Goal: Find specific page/section: Find specific page/section

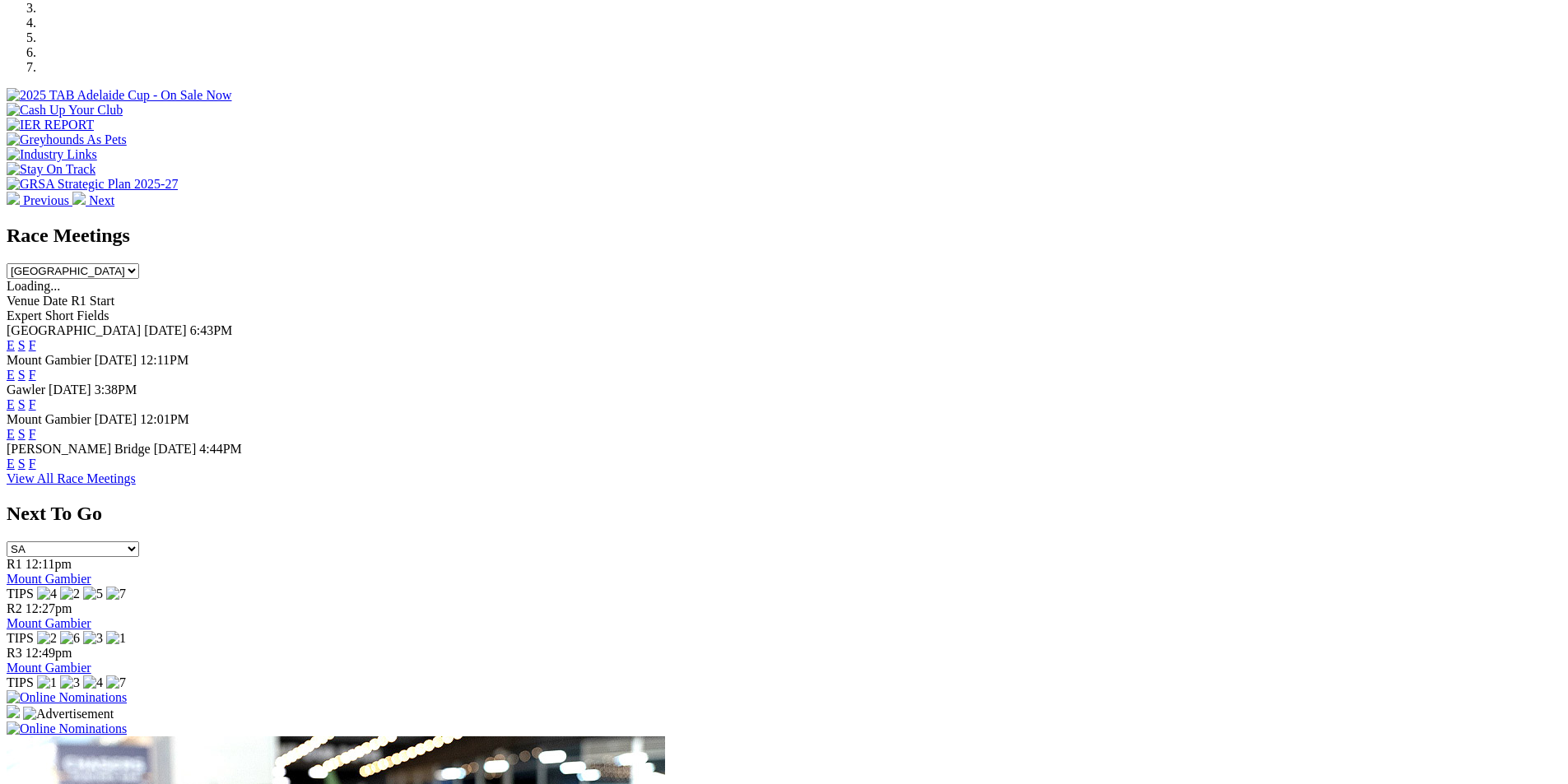
scroll to position [628, 0]
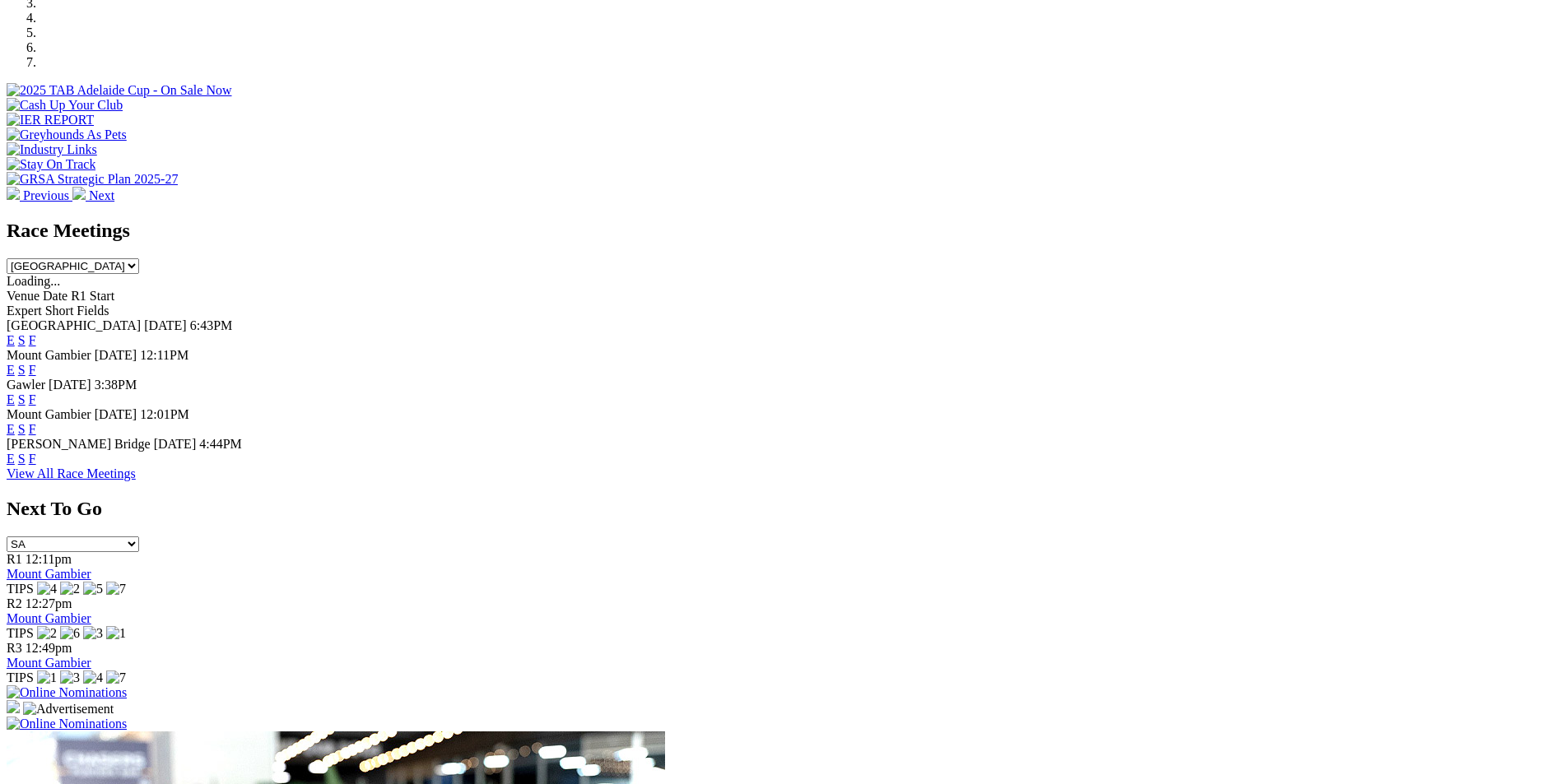
click at [37, 333] on link "F" at bounding box center [32, 340] width 7 height 14
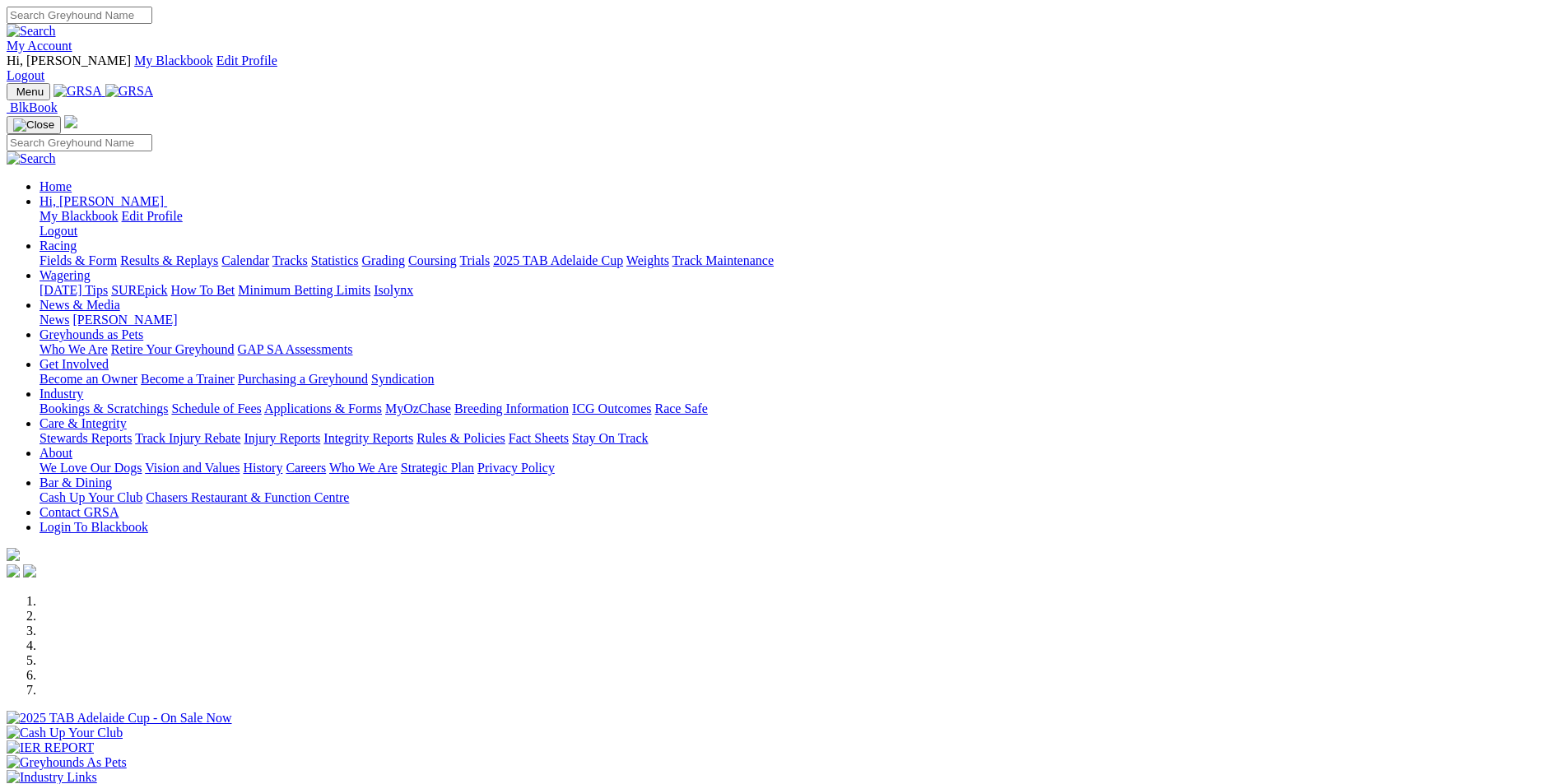
scroll to position [629, 0]
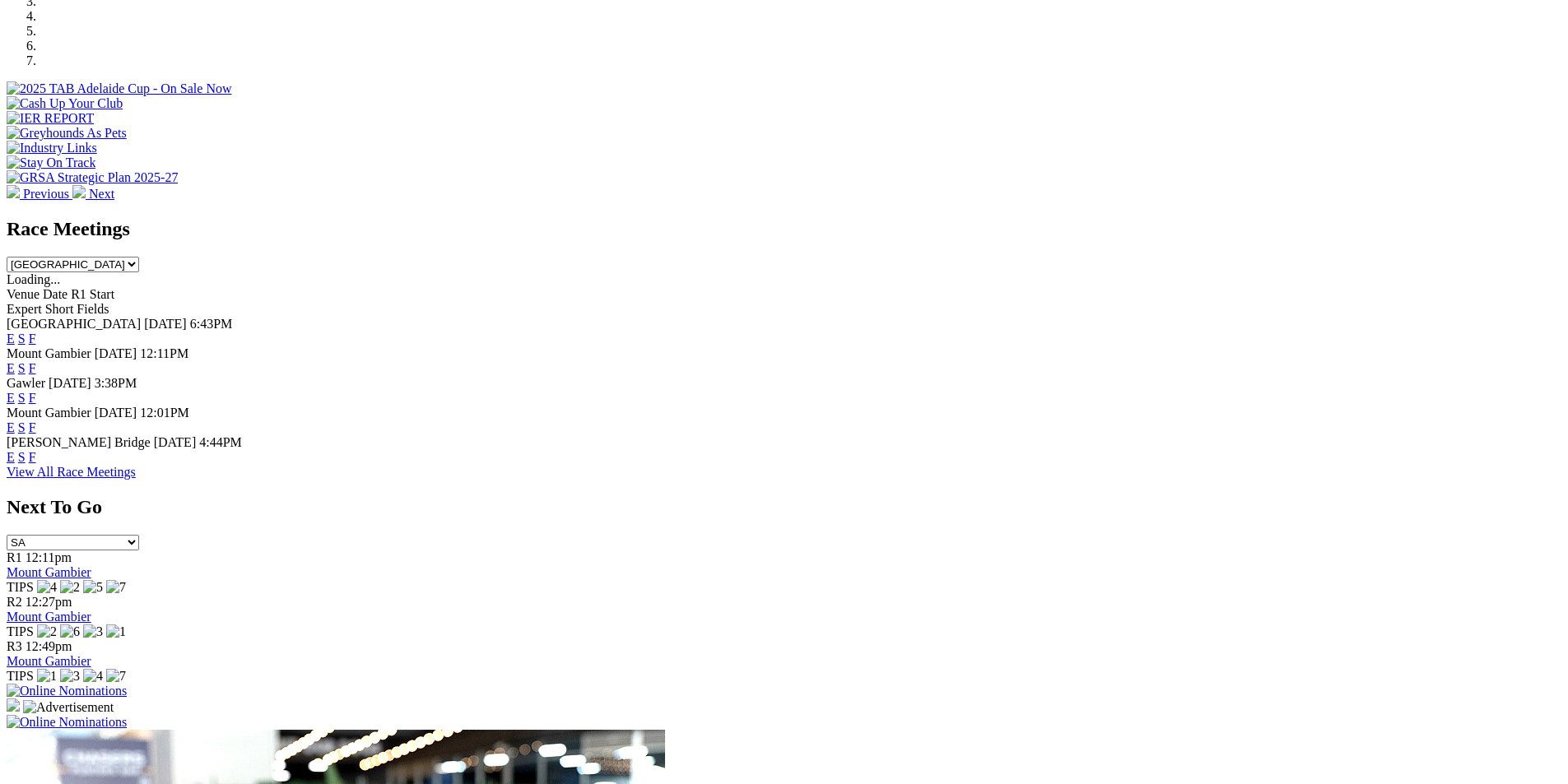
click at [37, 391] on link "F" at bounding box center [32, 398] width 7 height 14
